Goal: Task Accomplishment & Management: Manage account settings

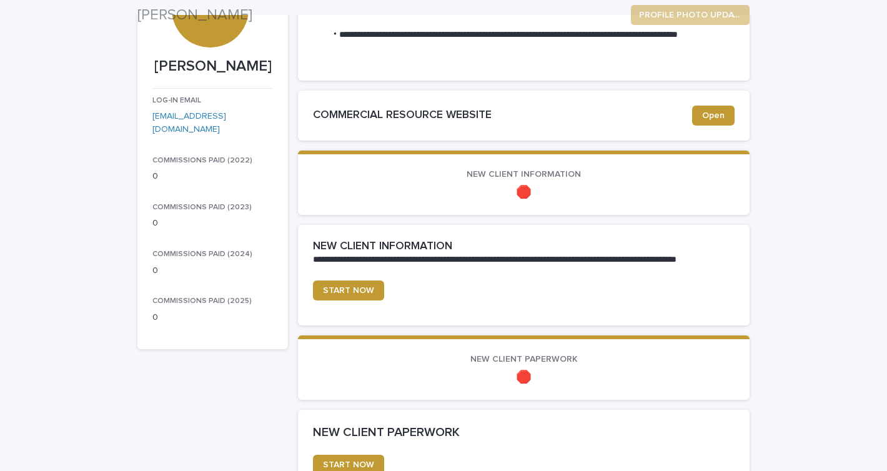
scroll to position [145, 0]
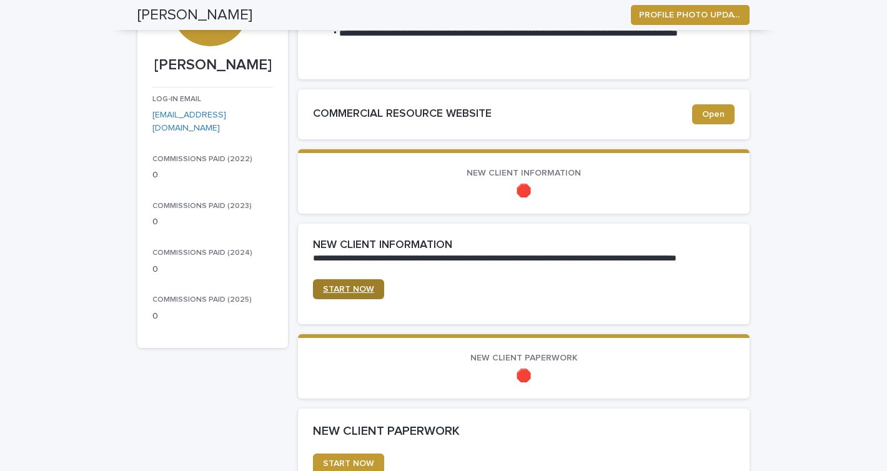
click at [362, 288] on span "START NOW" at bounding box center [348, 289] width 51 height 9
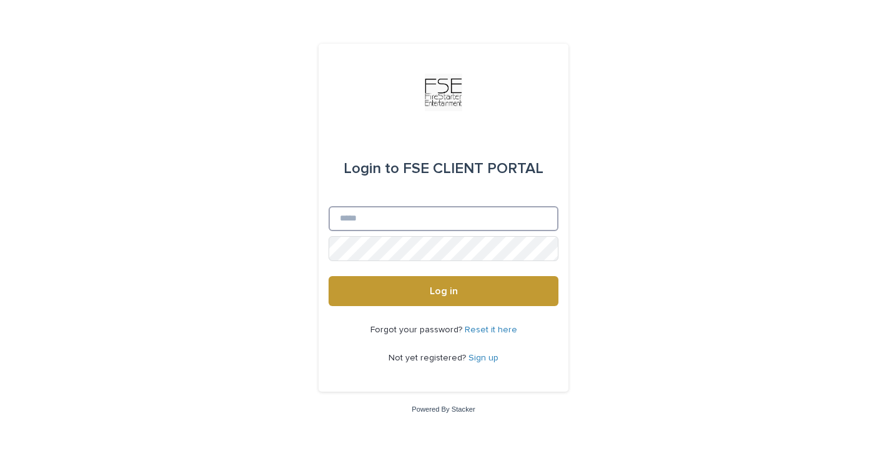
click at [494, 215] on input "Email" at bounding box center [443, 218] width 230 height 25
type input "**********"
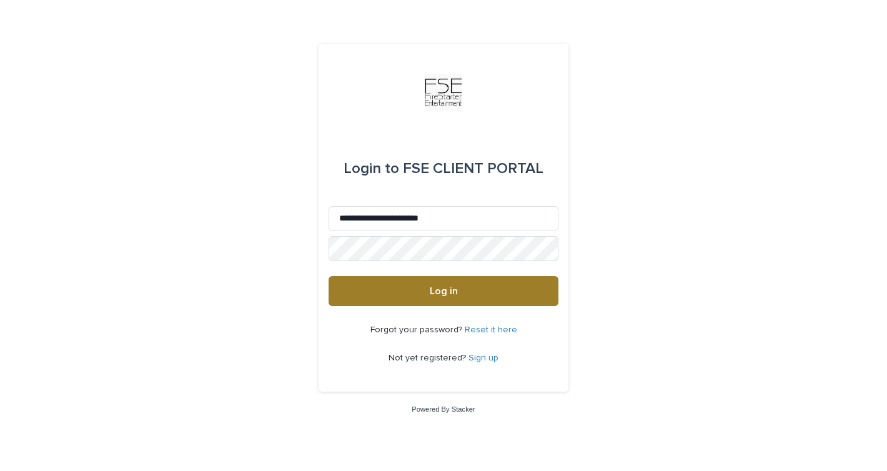
click at [514, 281] on button "Log in" at bounding box center [443, 291] width 230 height 30
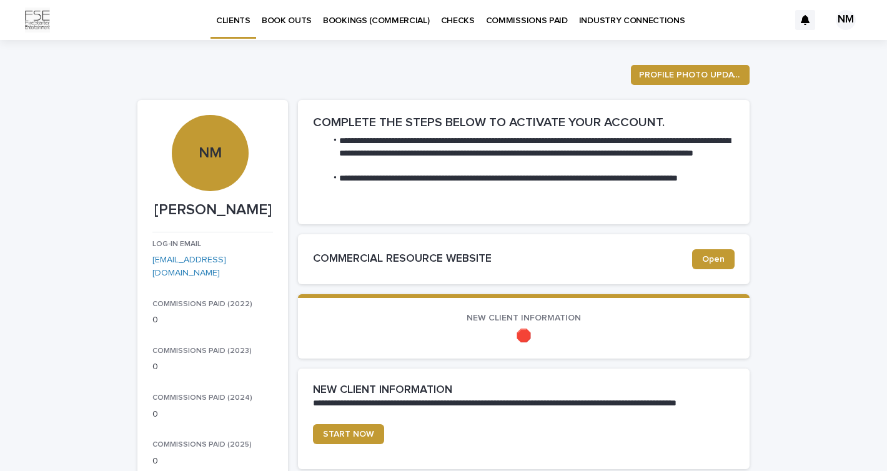
scroll to position [105, 0]
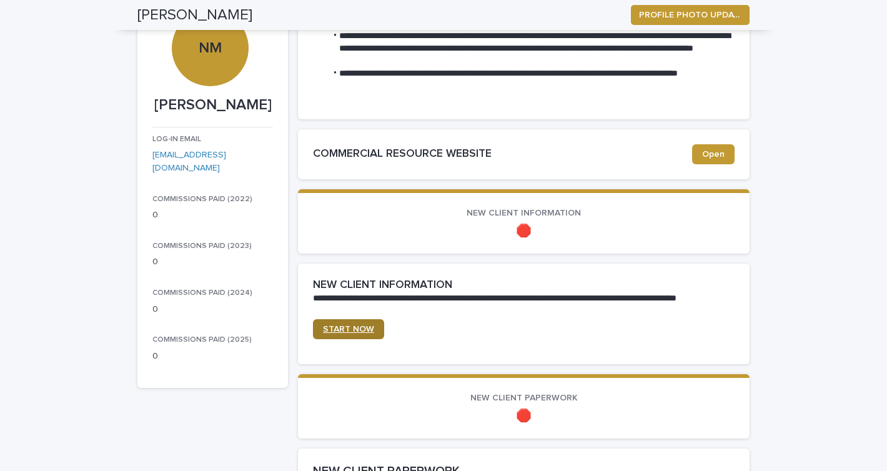
click at [355, 330] on span "START NOW" at bounding box center [348, 329] width 51 height 9
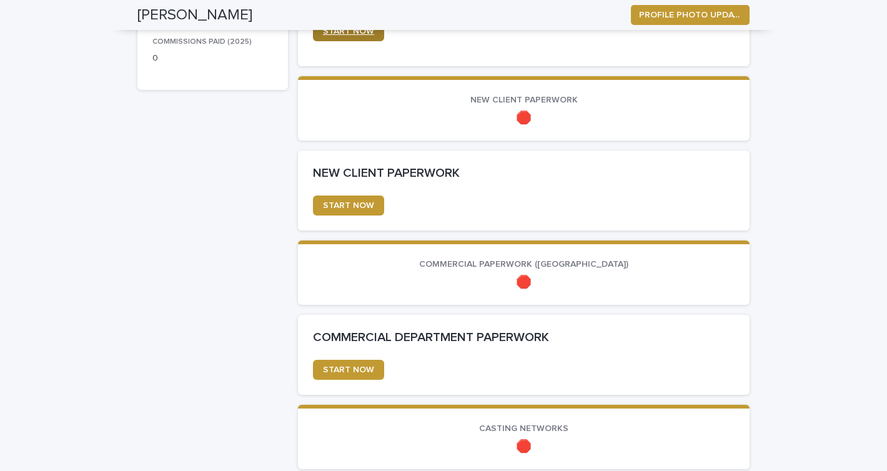
scroll to position [410, 0]
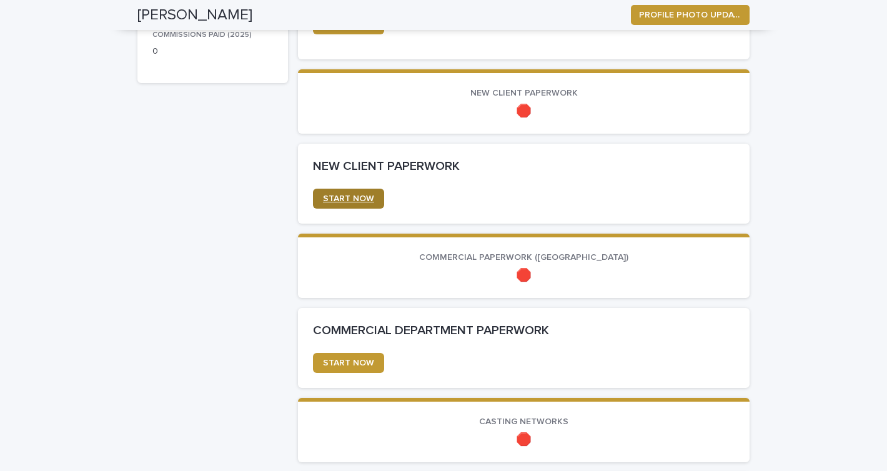
click at [353, 204] on link "START NOW" at bounding box center [348, 199] width 71 height 20
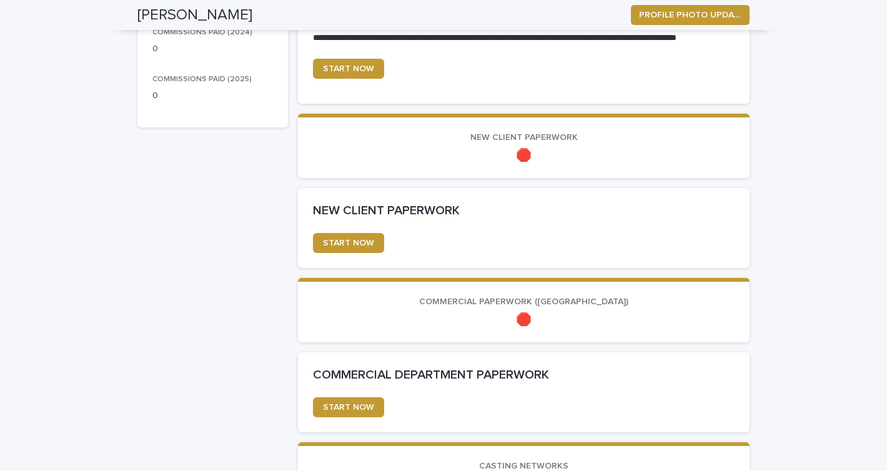
scroll to position [360, 0]
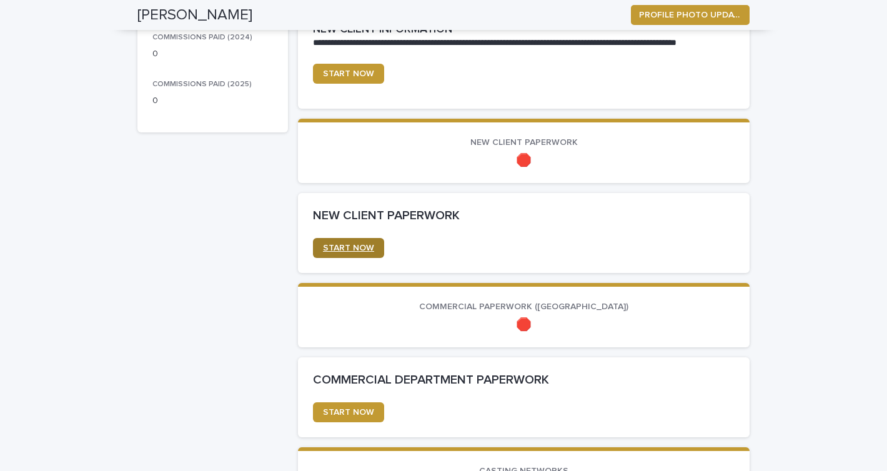
click at [342, 248] on span "START NOW" at bounding box center [348, 248] width 51 height 9
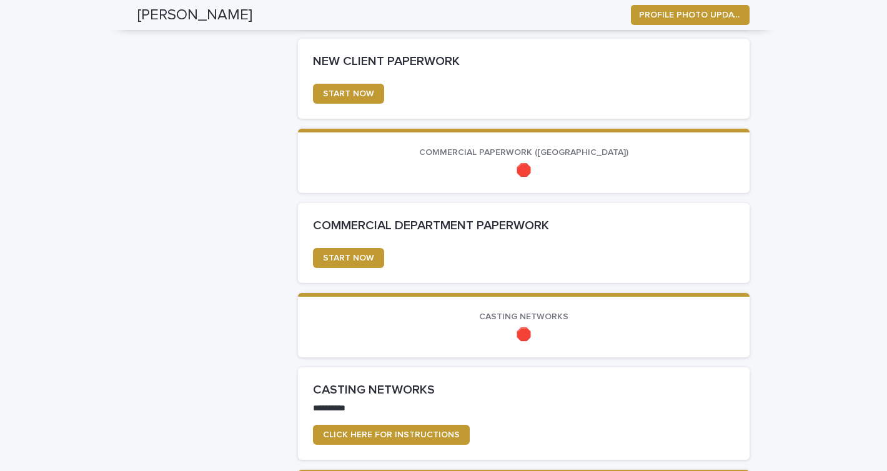
scroll to position [516, 0]
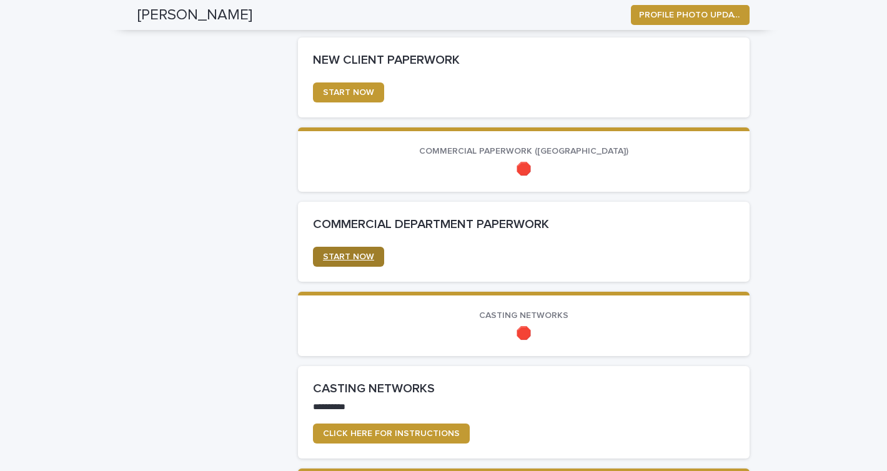
click at [366, 252] on span "START NOW" at bounding box center [348, 256] width 51 height 9
click at [363, 250] on link "START NOW" at bounding box center [348, 257] width 71 height 20
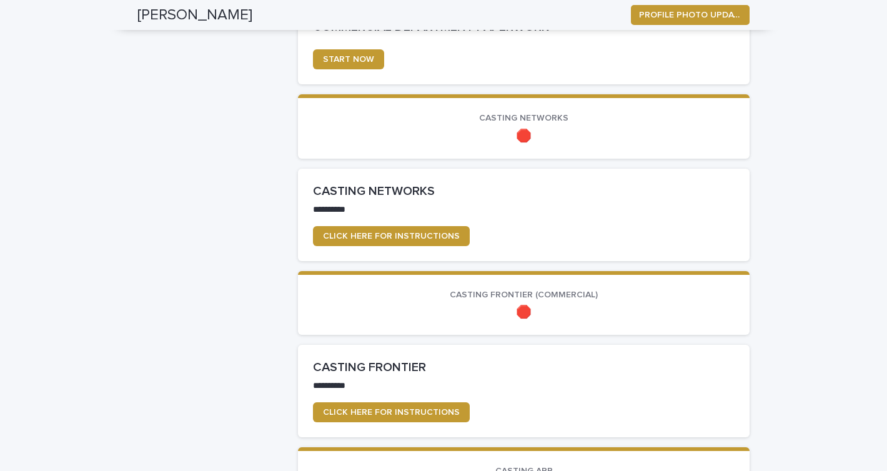
scroll to position [726, 0]
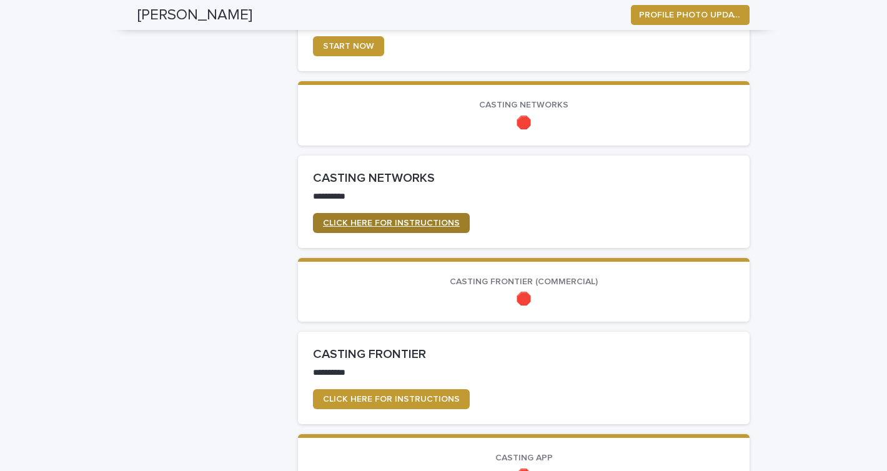
click at [400, 219] on span "CLICK HERE FOR INSTRUCTIONS" at bounding box center [391, 223] width 137 height 9
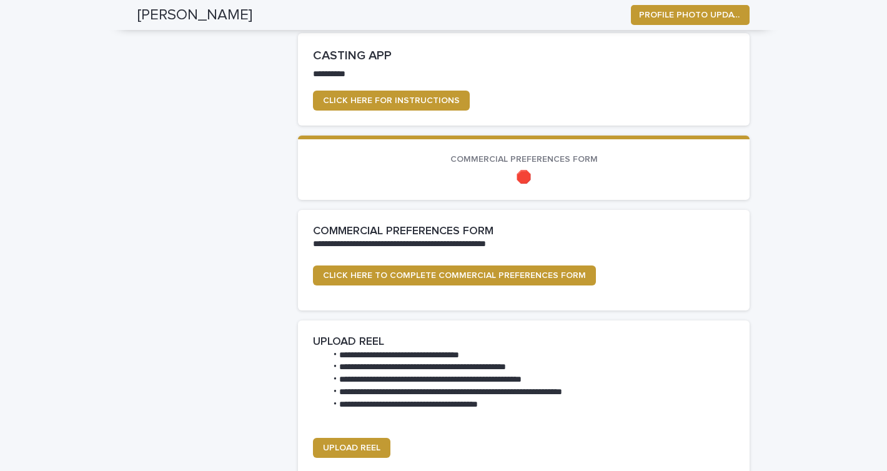
scroll to position [1312, 0]
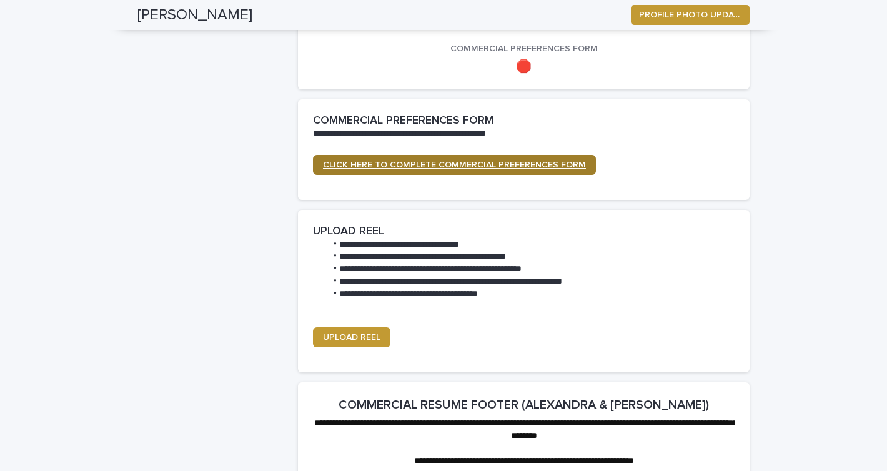
click at [418, 166] on span "CLICK HERE TO COMPLETE COMMERCIAL PREFERENCES FORM" at bounding box center [454, 164] width 263 height 9
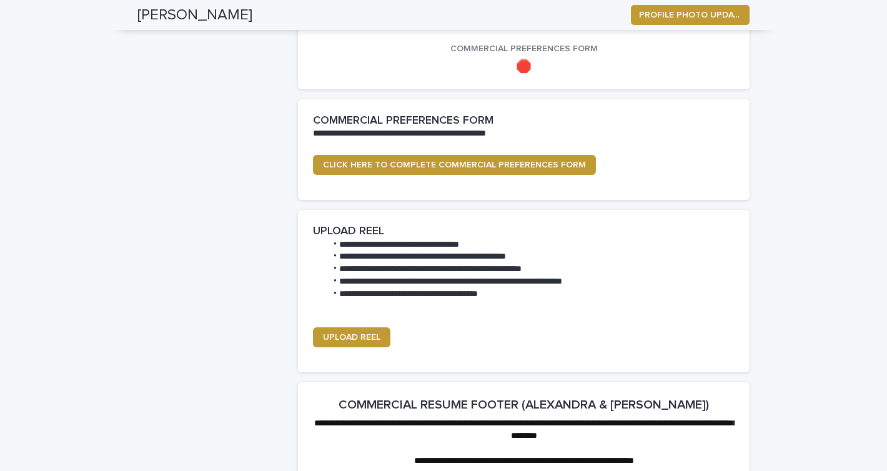
scroll to position [1461, 0]
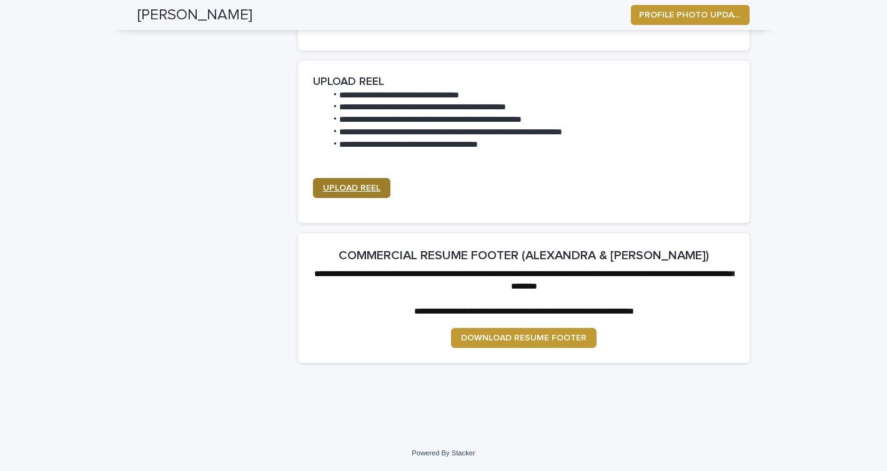
click at [375, 192] on span "UPLOAD REEL" at bounding box center [351, 188] width 57 height 9
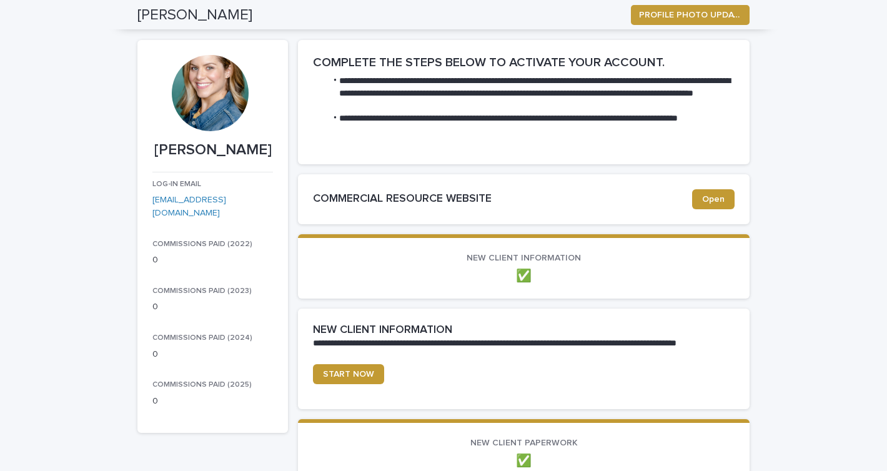
scroll to position [0, 0]
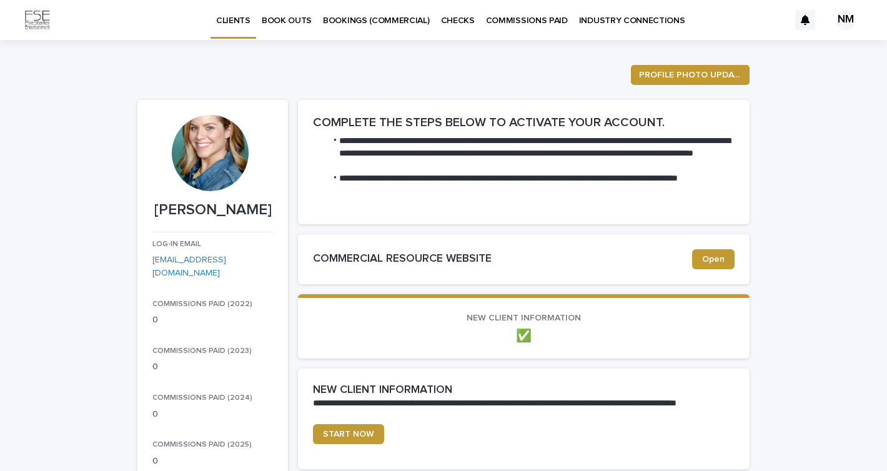
click at [287, 21] on p "BOOK OUTS" at bounding box center [287, 13] width 50 height 26
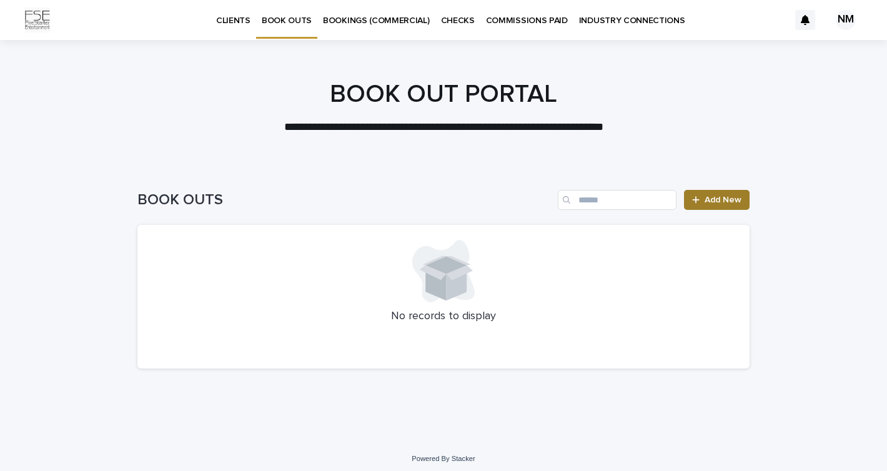
click at [716, 200] on span "Add New" at bounding box center [722, 199] width 37 height 9
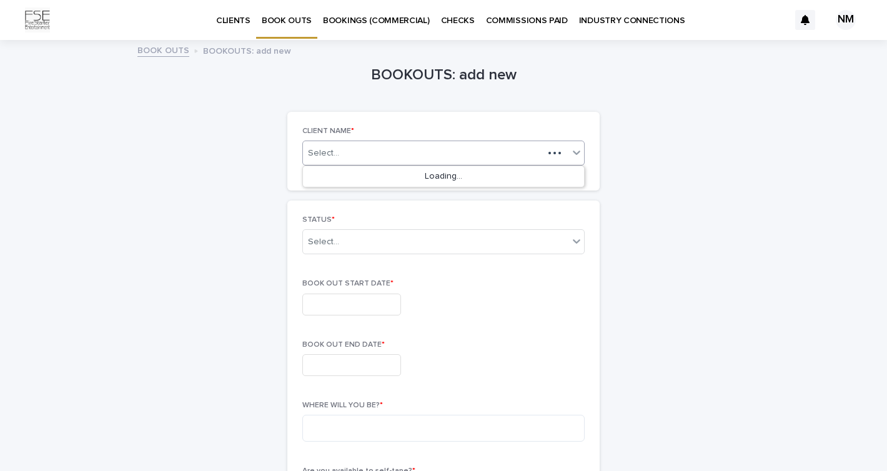
click at [448, 155] on div "Select..." at bounding box center [423, 153] width 240 height 16
click at [431, 174] on div "[PERSON_NAME]" at bounding box center [443, 177] width 281 height 22
click at [385, 250] on div "Select..." at bounding box center [435, 242] width 265 height 21
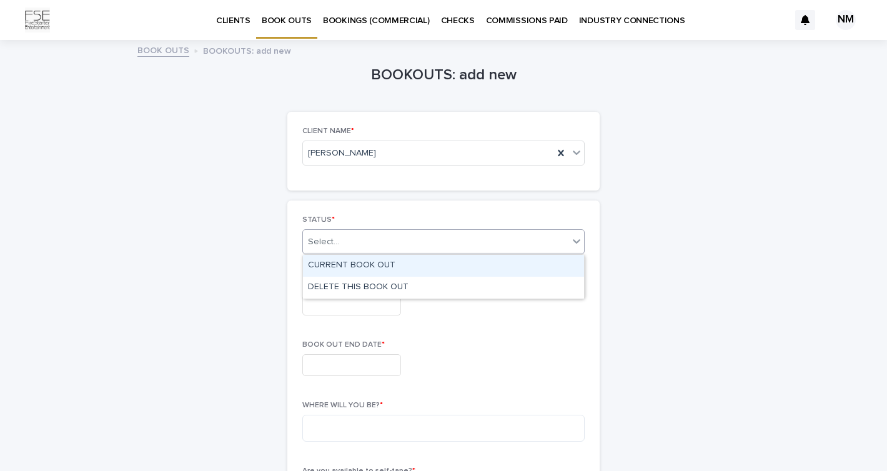
click at [378, 265] on div "CURRENT BOOK OUT" at bounding box center [443, 266] width 281 height 22
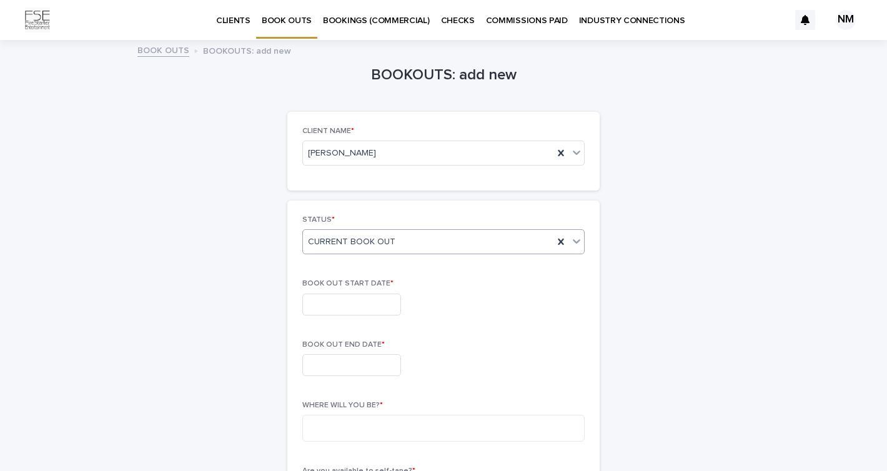
click at [365, 309] on input "text" at bounding box center [351, 304] width 99 height 22
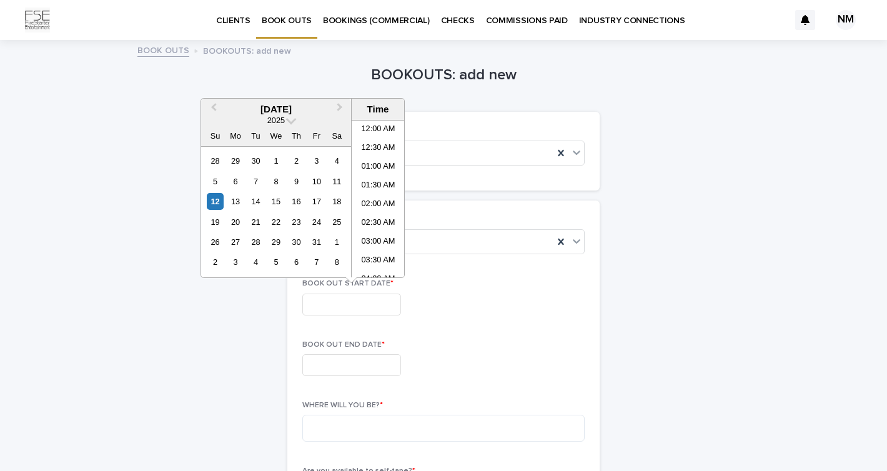
scroll to position [399, 0]
click at [340, 108] on span "Next Month" at bounding box center [340, 109] width 0 height 17
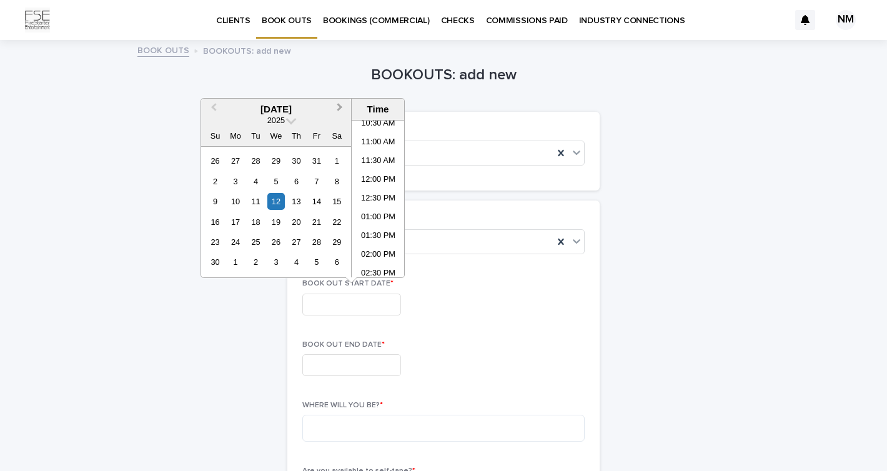
click at [340, 108] on span "Next Month" at bounding box center [340, 109] width 0 height 17
click at [294, 224] on div "25" at bounding box center [296, 222] width 17 height 17
click at [297, 240] on div "1" at bounding box center [296, 242] width 17 height 17
click at [211, 102] on button "Previous Month" at bounding box center [212, 110] width 20 height 20
click at [295, 219] on div "25" at bounding box center [296, 222] width 17 height 17
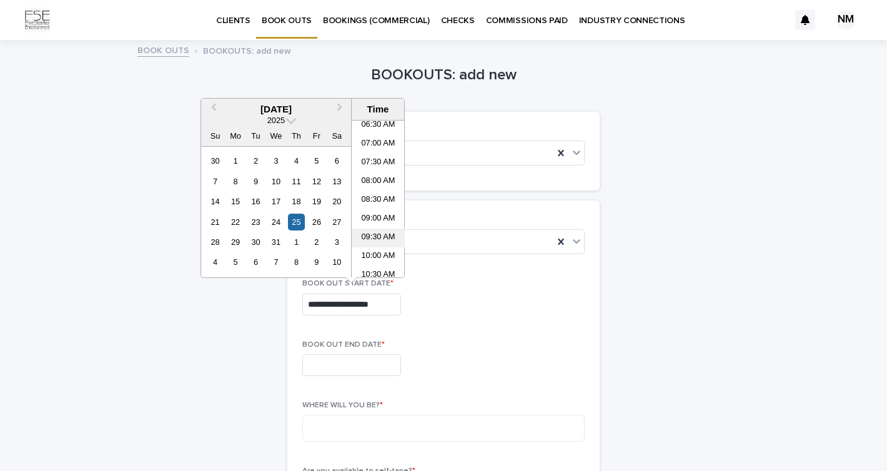
scroll to position [242, 0]
click at [390, 150] on li "07:00 AM" at bounding box center [378, 150] width 53 height 19
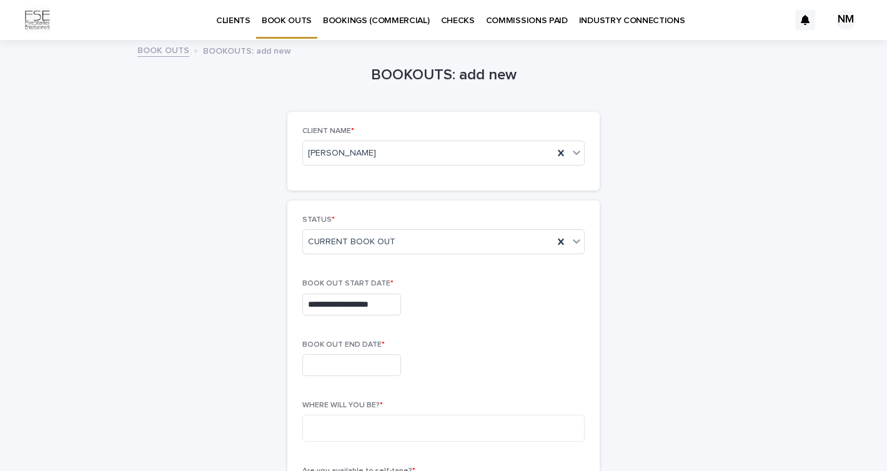
type input "**********"
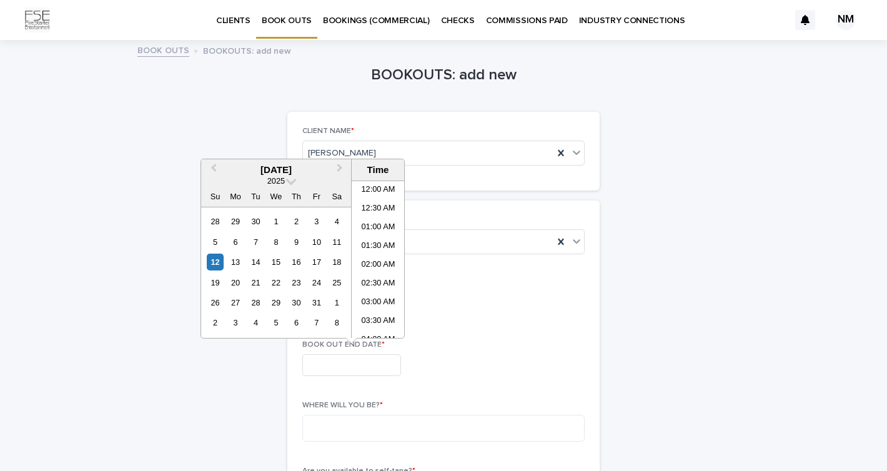
click at [375, 365] on input "text" at bounding box center [351, 365] width 99 height 22
click at [340, 166] on span "Next Month" at bounding box center [340, 169] width 0 height 17
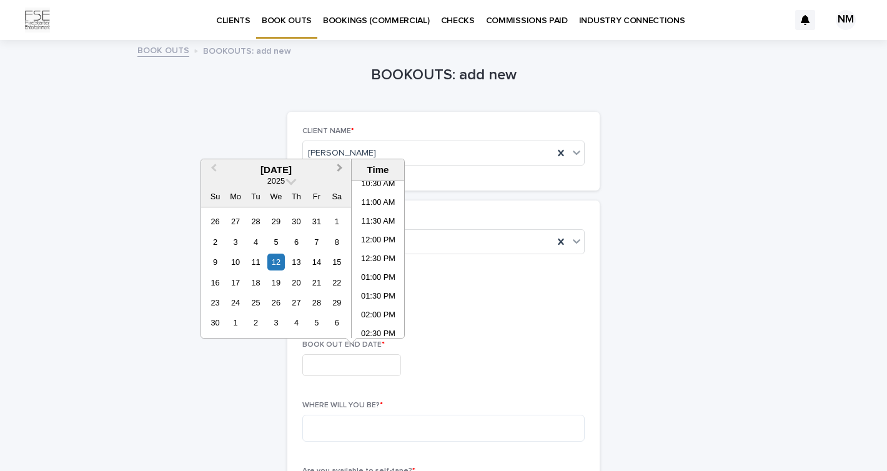
click at [340, 166] on span "Next Month" at bounding box center [340, 169] width 0 height 17
click at [296, 222] on div "1" at bounding box center [296, 221] width 17 height 17
click at [315, 218] on div "2" at bounding box center [316, 221] width 17 height 17
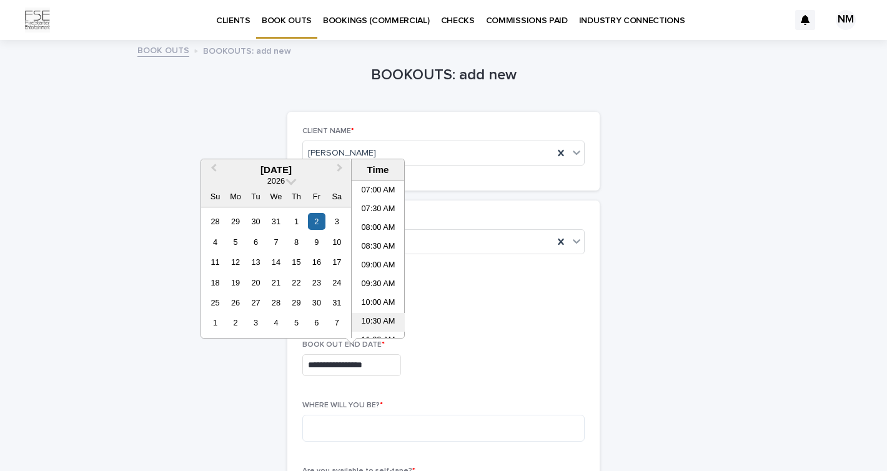
scroll to position [262, 0]
click at [373, 192] on li "07:00 AM" at bounding box center [378, 190] width 53 height 19
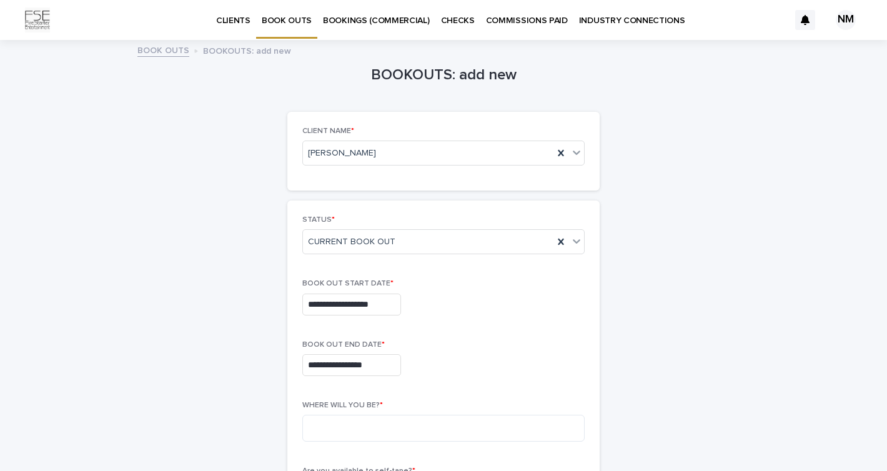
type input "**********"
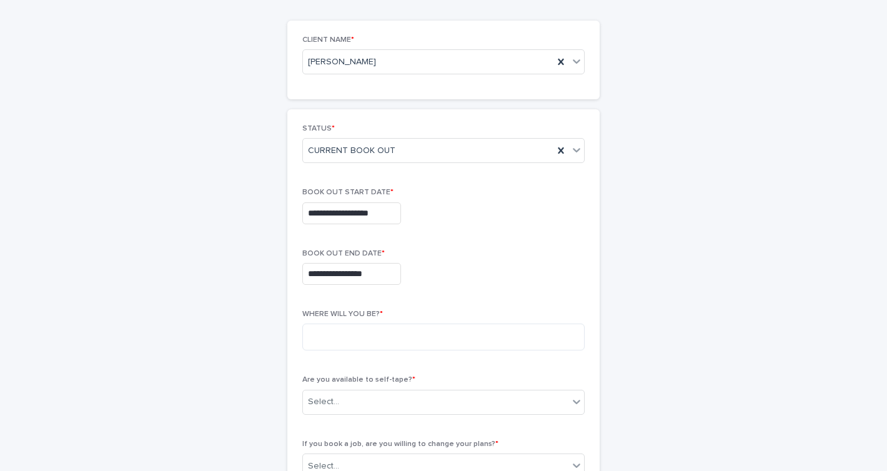
scroll to position [92, 0]
click at [384, 336] on textarea at bounding box center [443, 335] width 282 height 27
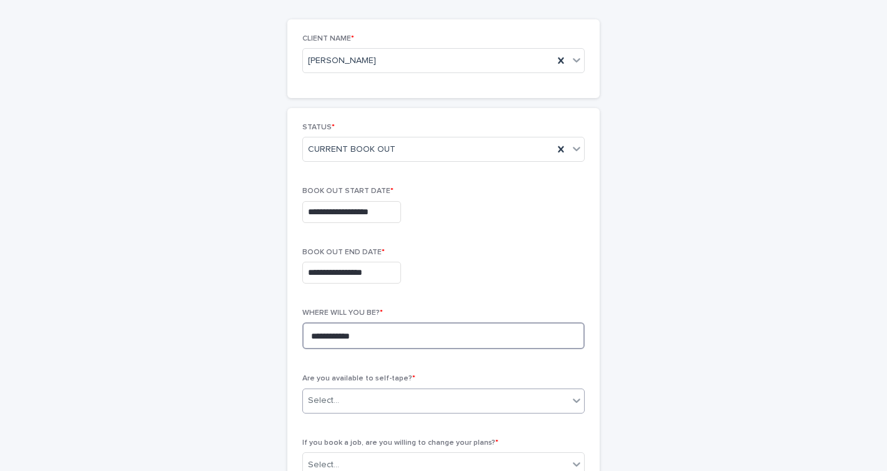
type textarea "**********"
click at [450, 403] on div "Select..." at bounding box center [435, 400] width 265 height 21
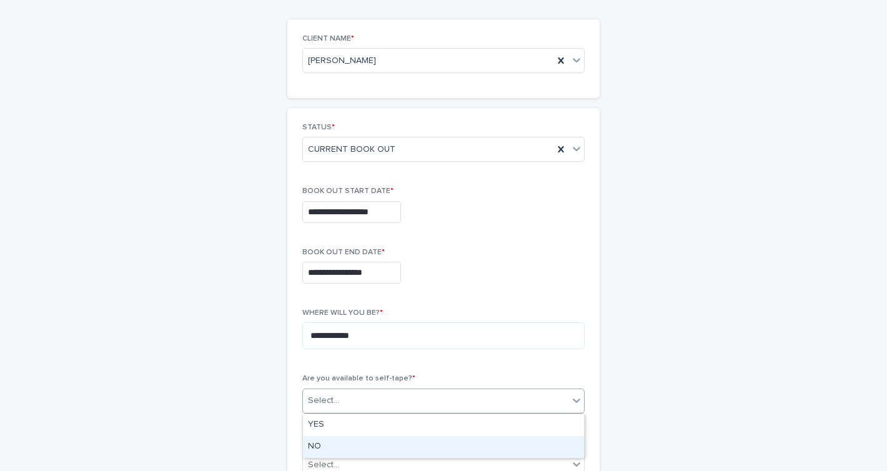
click at [436, 446] on div "NO" at bounding box center [443, 447] width 281 height 22
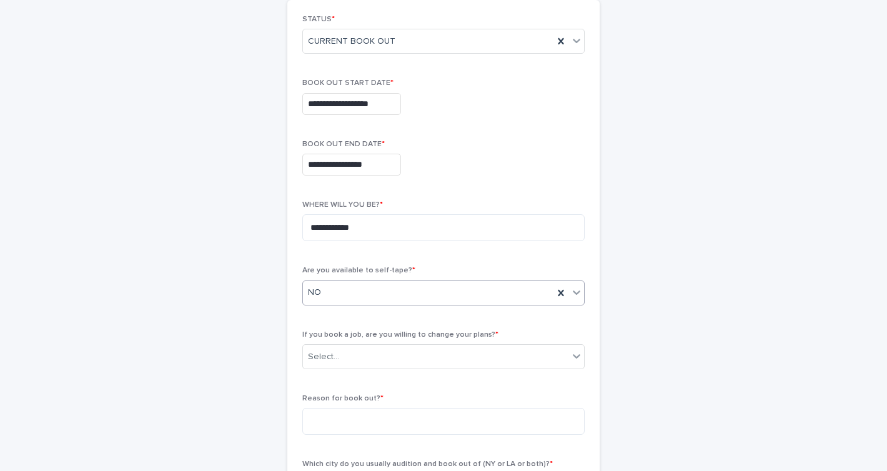
scroll to position [210, 0]
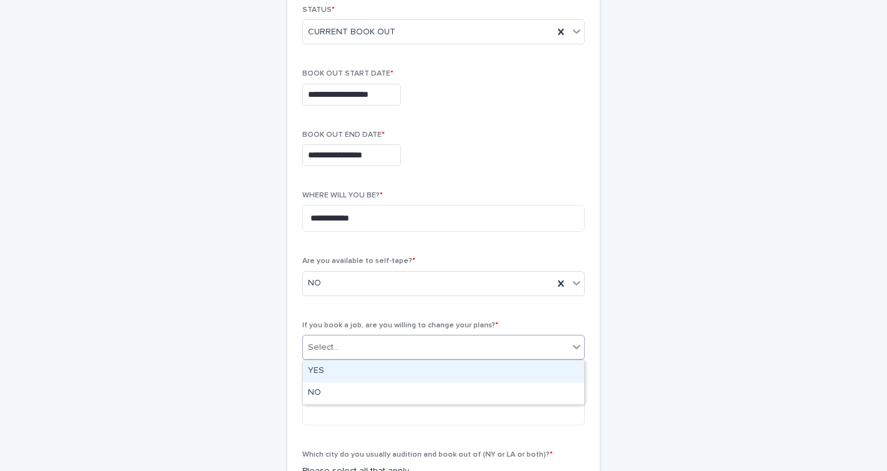
click at [469, 342] on div "Select..." at bounding box center [435, 347] width 265 height 21
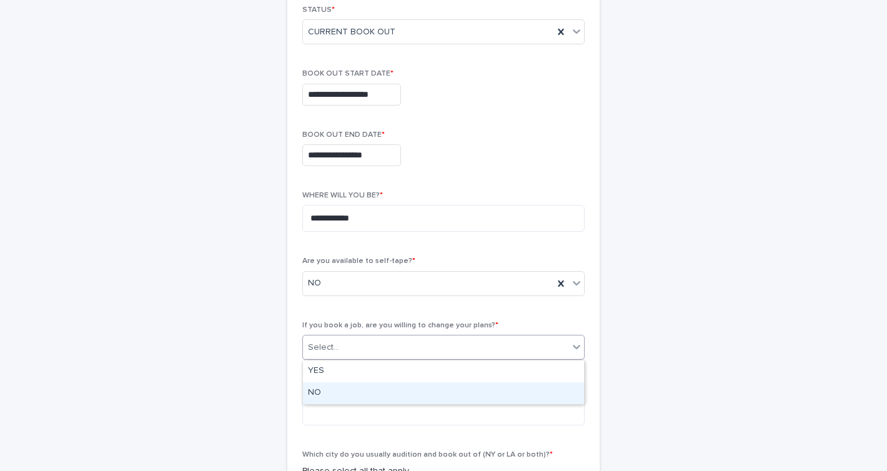
click at [421, 393] on div "NO" at bounding box center [443, 393] width 281 height 22
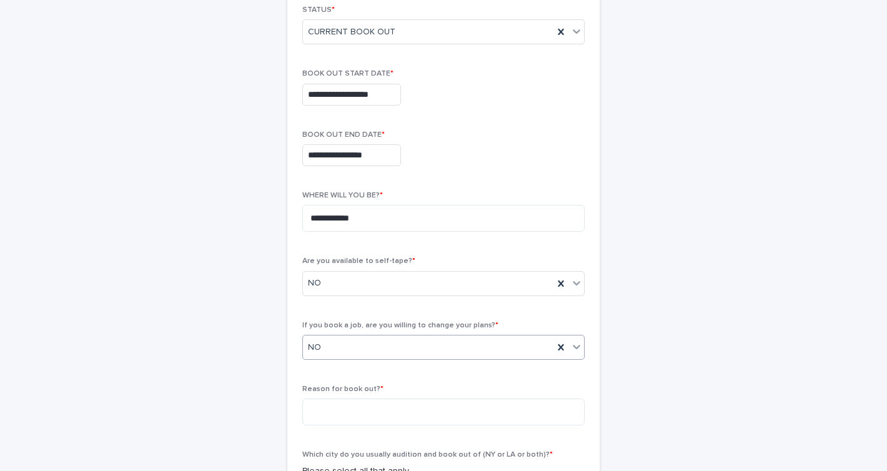
scroll to position [282, 0]
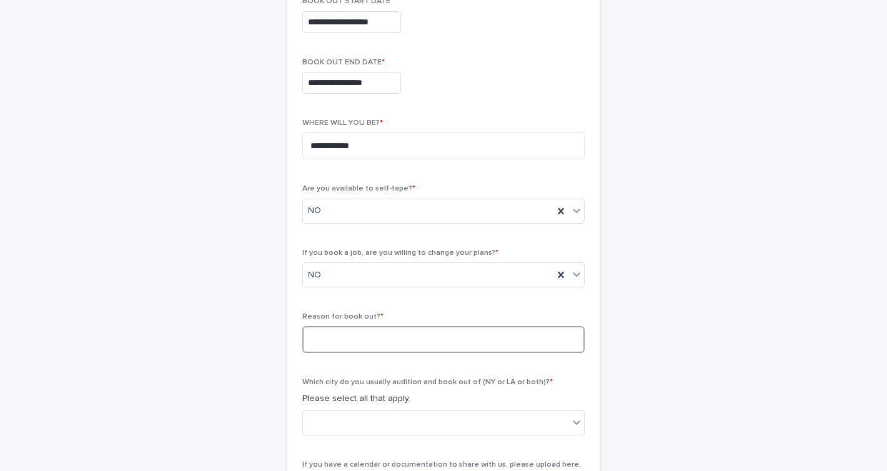
click at [430, 342] on textarea at bounding box center [443, 339] width 282 height 27
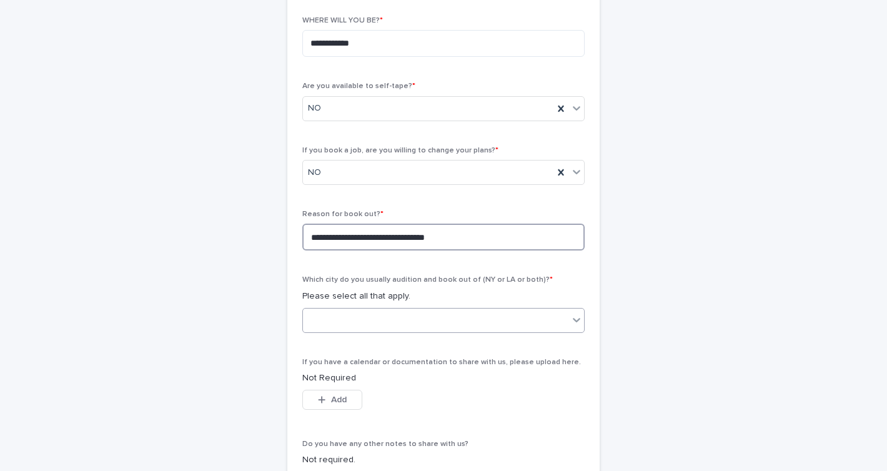
type textarea "**********"
click at [423, 314] on div at bounding box center [435, 320] width 265 height 21
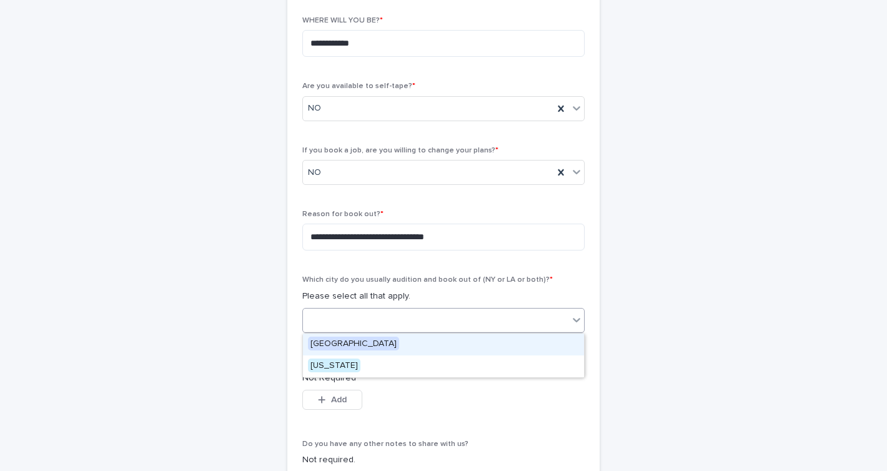
click at [381, 345] on div "[GEOGRAPHIC_DATA]" at bounding box center [443, 344] width 281 height 22
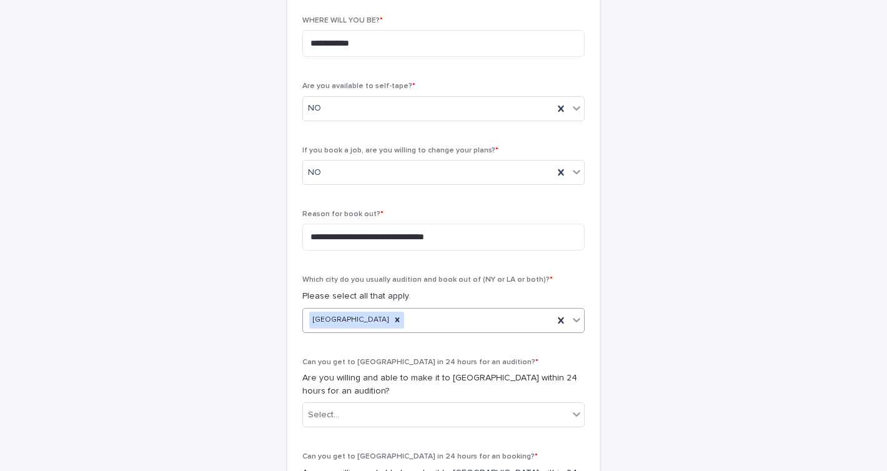
scroll to position [480, 0]
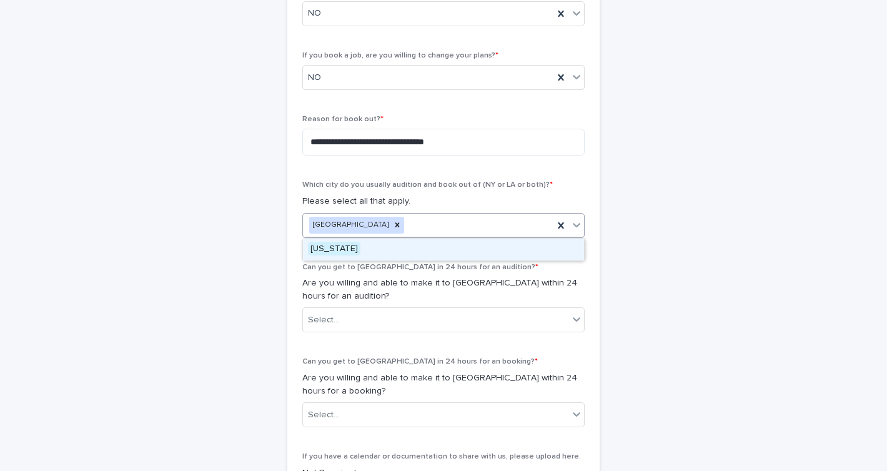
click at [505, 223] on div "[GEOGRAPHIC_DATA]" at bounding box center [428, 225] width 250 height 22
click at [471, 248] on div "[US_STATE]" at bounding box center [443, 250] width 281 height 22
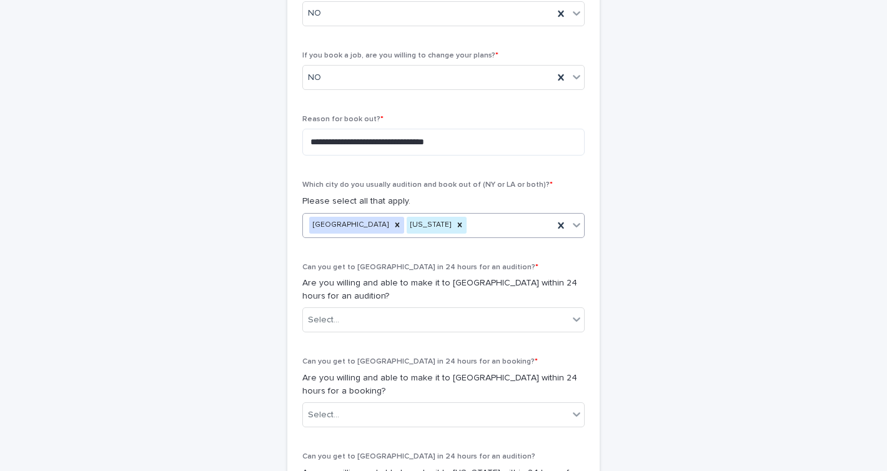
scroll to position [574, 0]
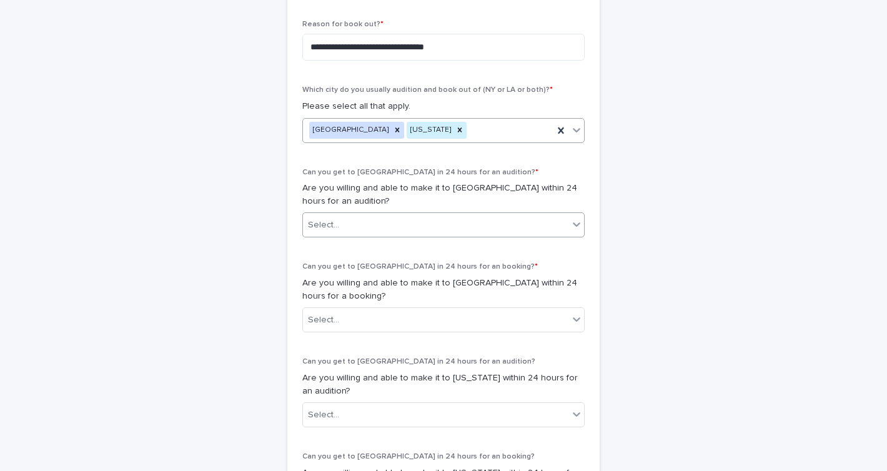
click at [412, 230] on div "Select..." at bounding box center [435, 225] width 265 height 21
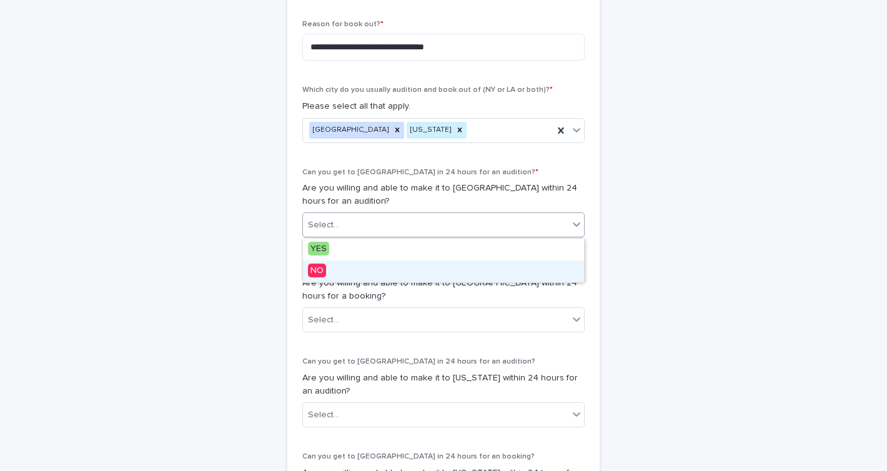
click at [386, 271] on div "NO" at bounding box center [443, 271] width 281 height 22
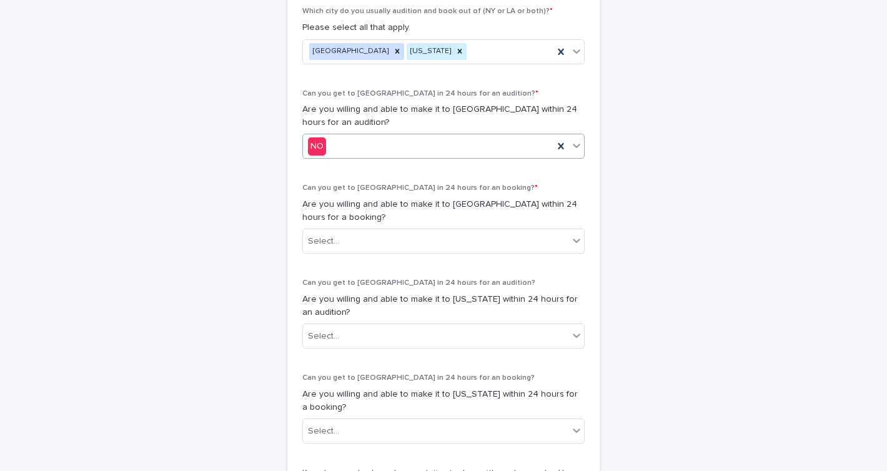
scroll to position [654, 0]
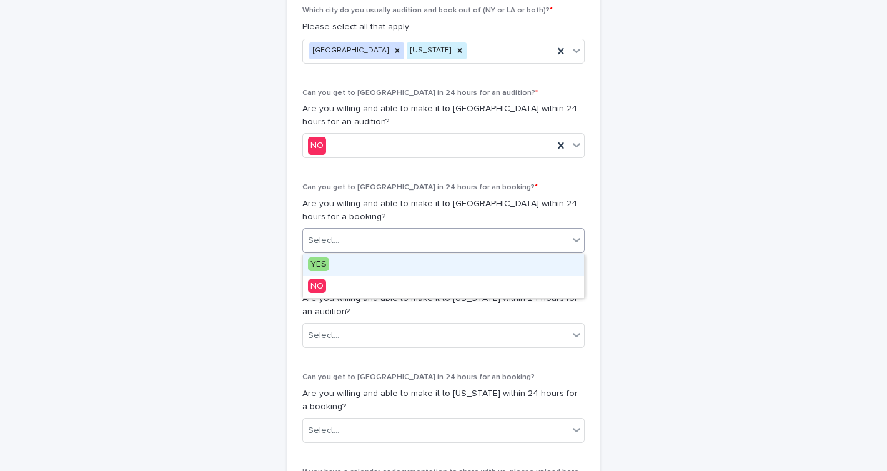
click at [401, 240] on div "Select..." at bounding box center [435, 240] width 265 height 21
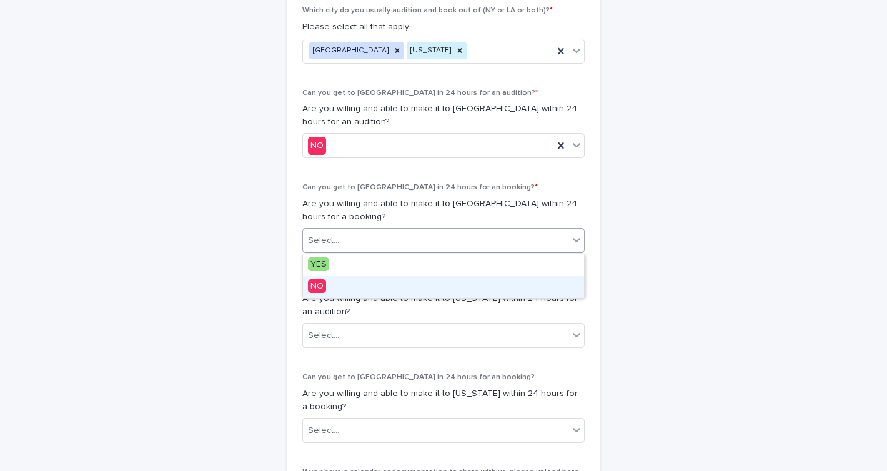
click at [376, 288] on div "NO" at bounding box center [443, 287] width 281 height 22
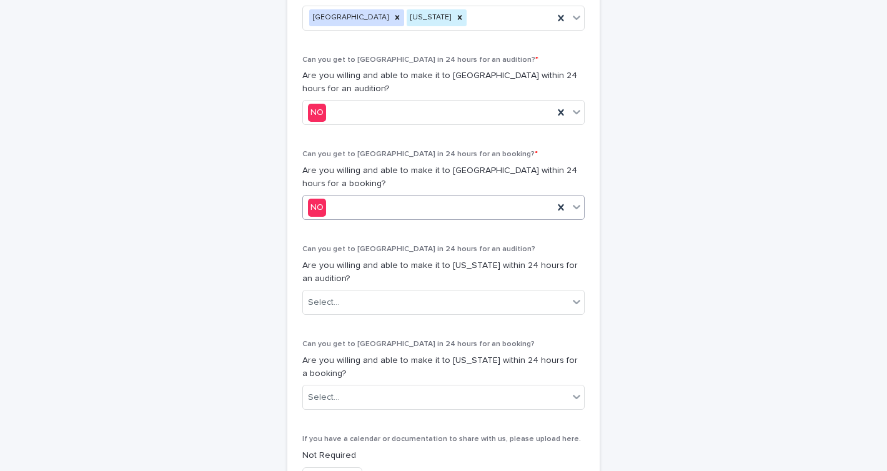
scroll to position [695, 0]
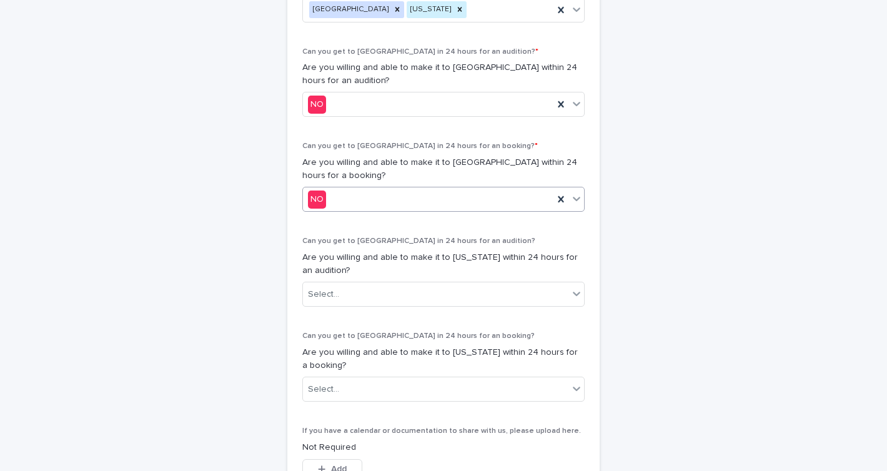
click at [376, 288] on div "Select..." at bounding box center [435, 294] width 265 height 21
click at [350, 338] on div "NO" at bounding box center [443, 341] width 281 height 22
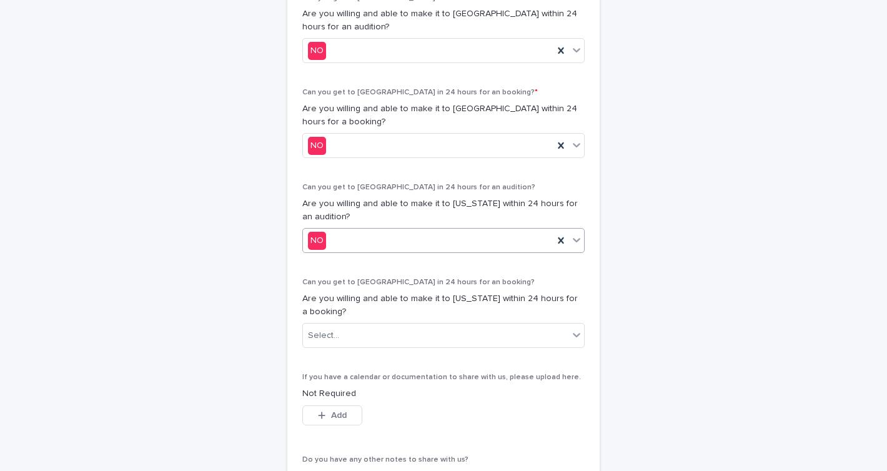
scroll to position [770, 0]
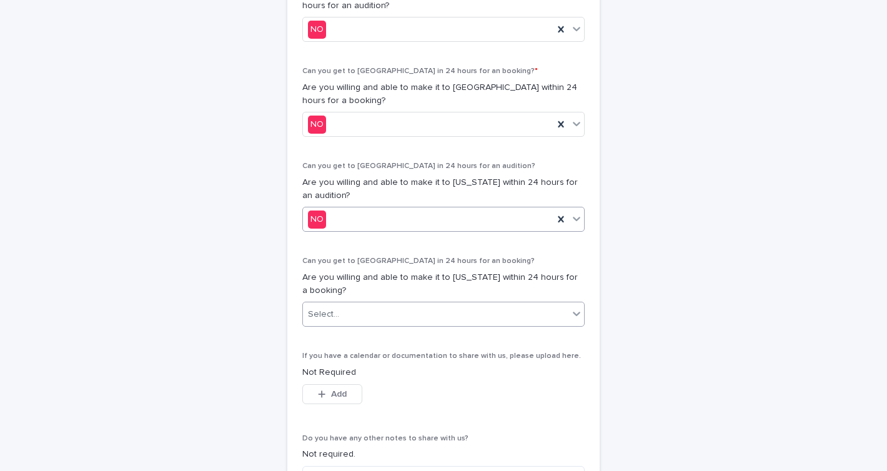
click at [356, 319] on div "Select..." at bounding box center [435, 314] width 265 height 21
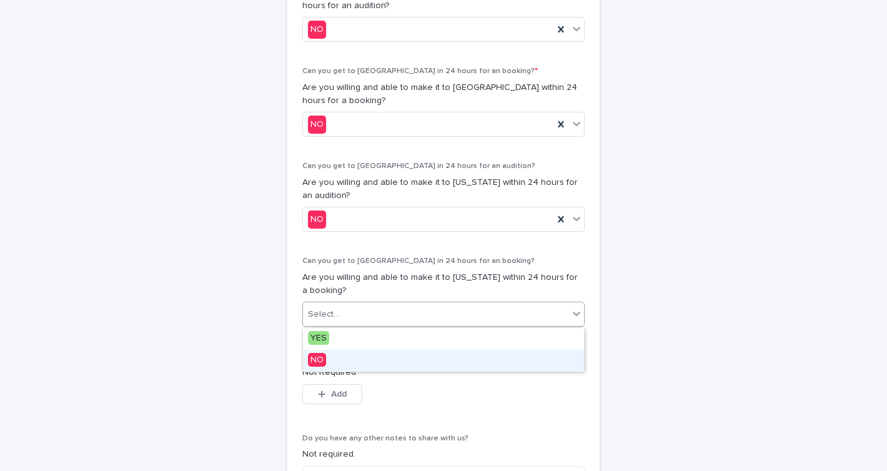
click at [340, 355] on div "NO" at bounding box center [443, 361] width 281 height 22
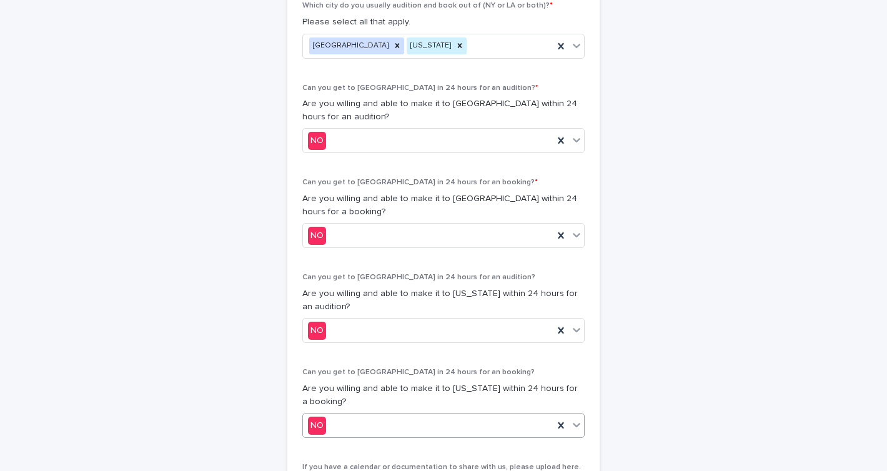
scroll to position [944, 0]
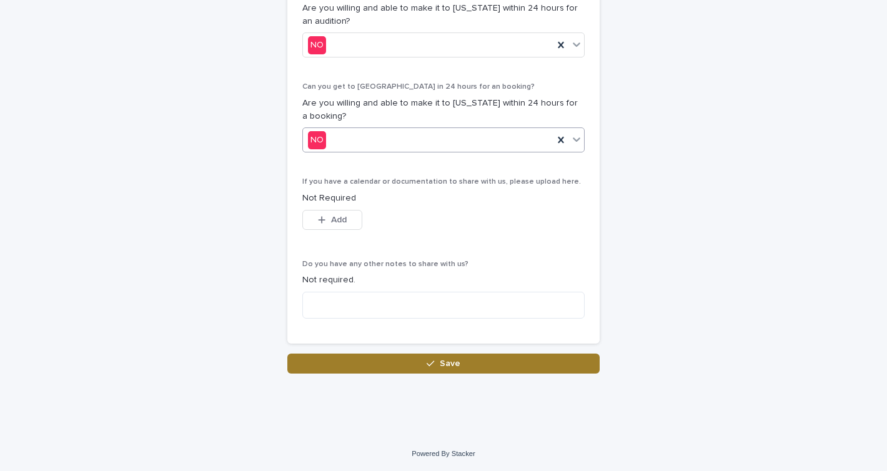
click at [347, 364] on button "Save" at bounding box center [443, 363] width 312 height 20
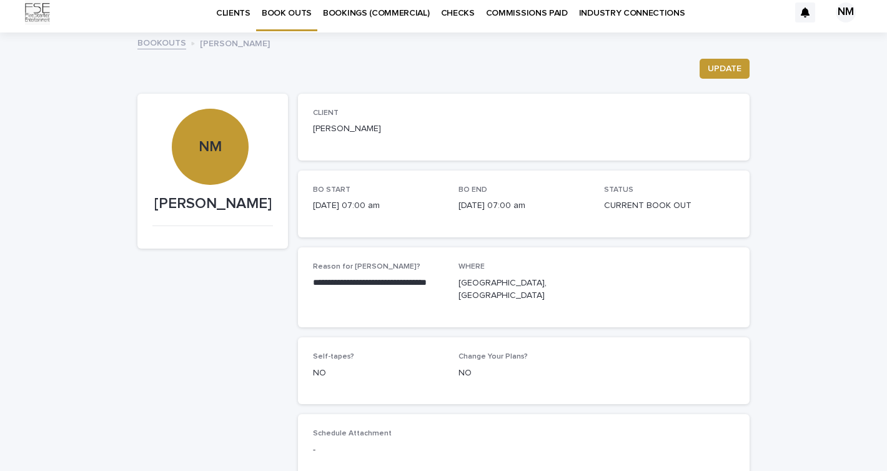
scroll to position [7, 0]
